Goal: Transaction & Acquisition: Obtain resource

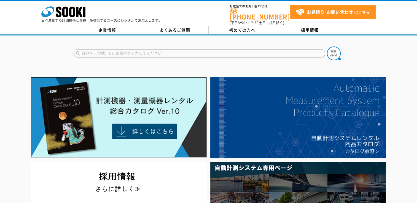
click at [156, 54] on form at bounding box center [209, 54] width 270 height 15
click at [156, 53] on input "text" at bounding box center [199, 53] width 251 height 8
type input "レーザースキャナ"
click at [327, 47] on button at bounding box center [334, 54] width 14 height 14
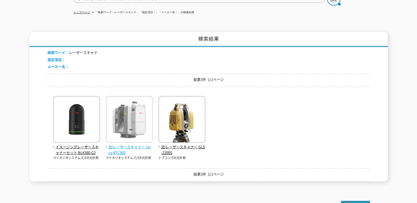
scroll to position [55, 0]
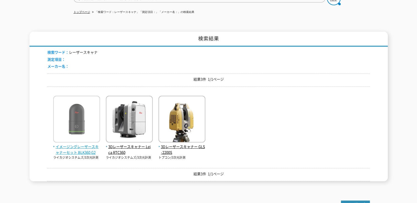
click at [65, 120] on img at bounding box center [76, 120] width 47 height 48
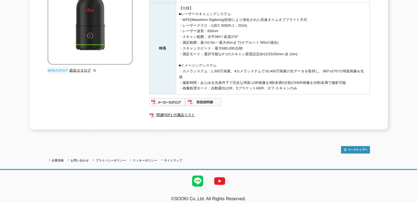
scroll to position [123, 0]
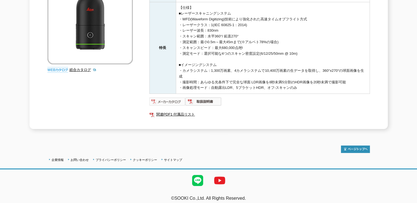
click at [176, 97] on img at bounding box center [167, 101] width 36 height 9
click at [207, 97] on img at bounding box center [203, 101] width 36 height 9
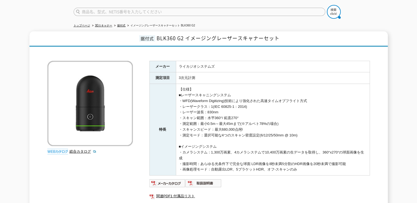
scroll to position [110, 0]
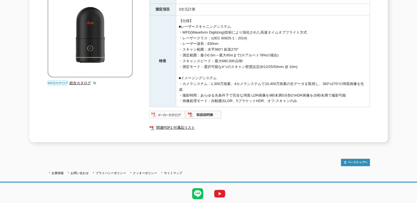
click at [166, 114] on img at bounding box center [167, 114] width 36 height 9
click at [203, 110] on img at bounding box center [203, 114] width 36 height 9
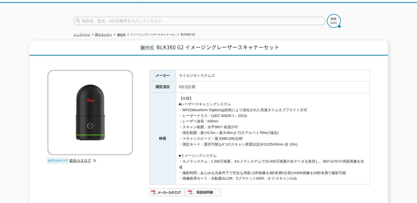
scroll to position [0, 0]
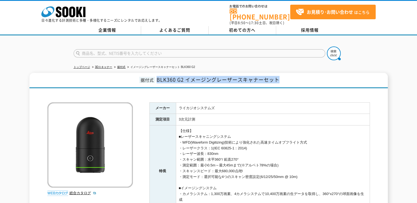
drag, startPoint x: 280, startPoint y: 77, endPoint x: 152, endPoint y: 78, distance: 127.8
click at [152, 78] on h1 "据付式 BLK360 G2 イメージングレーザースキャナーセット" at bounding box center [208, 80] width 358 height 15
drag, startPoint x: 152, startPoint y: 78, endPoint x: 164, endPoint y: 77, distance: 11.6
copy span "BLK360 G2 イメージングレーザースキャナーセット"
